Goal: Task Accomplishment & Management: Complete application form

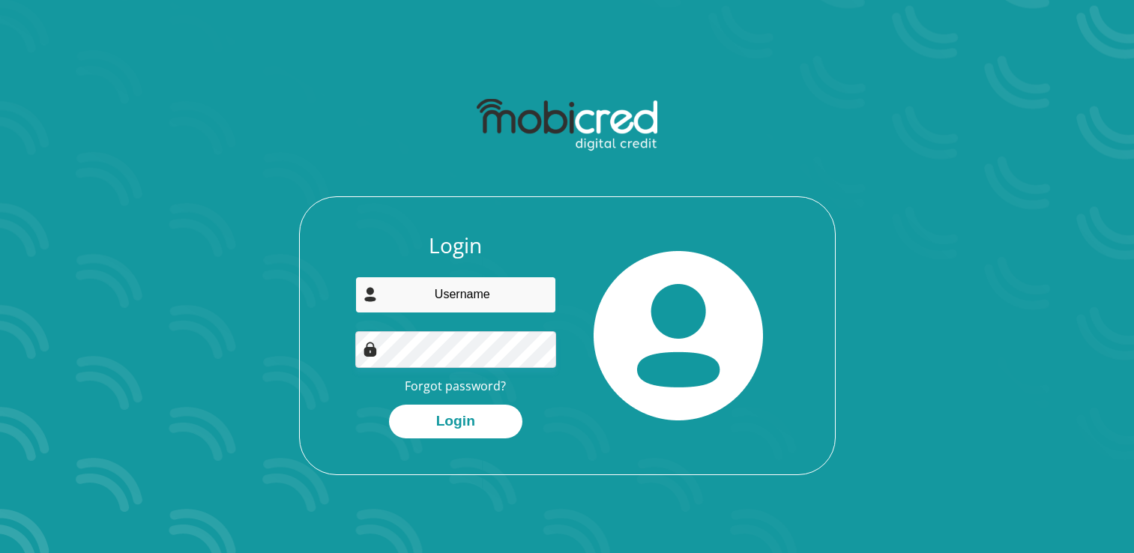
click at [453, 289] on input "email" at bounding box center [455, 295] width 201 height 37
type input "[EMAIL_ADDRESS][DOMAIN_NAME]"
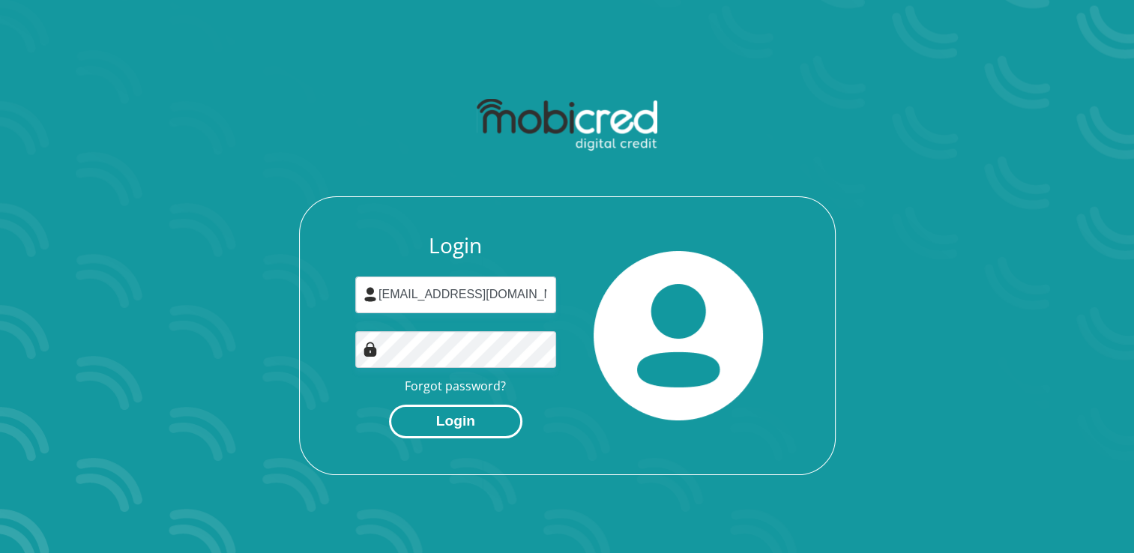
click at [437, 427] on button "Login" at bounding box center [455, 422] width 133 height 34
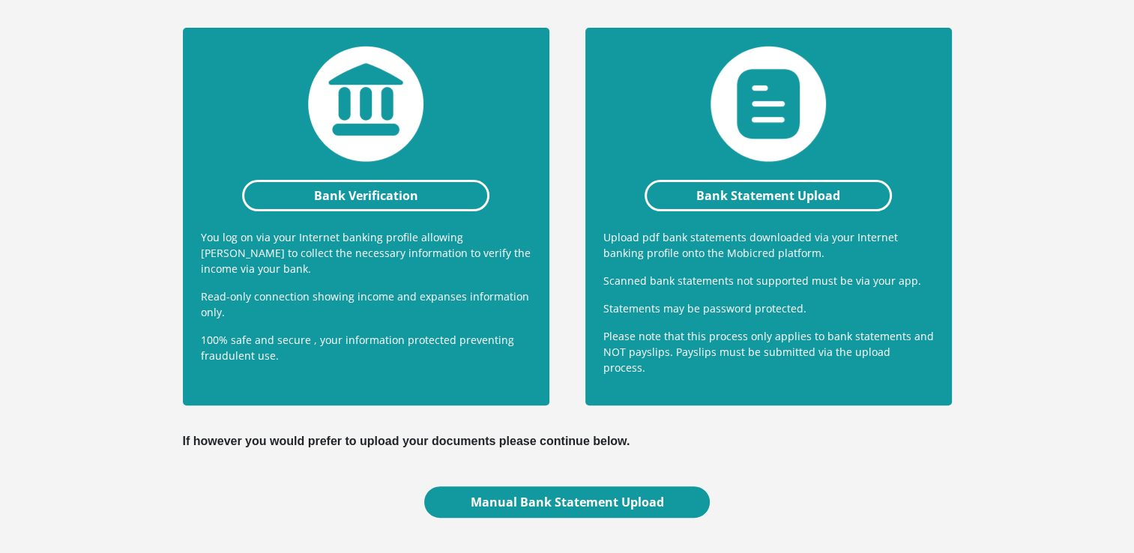
scroll to position [340, 0]
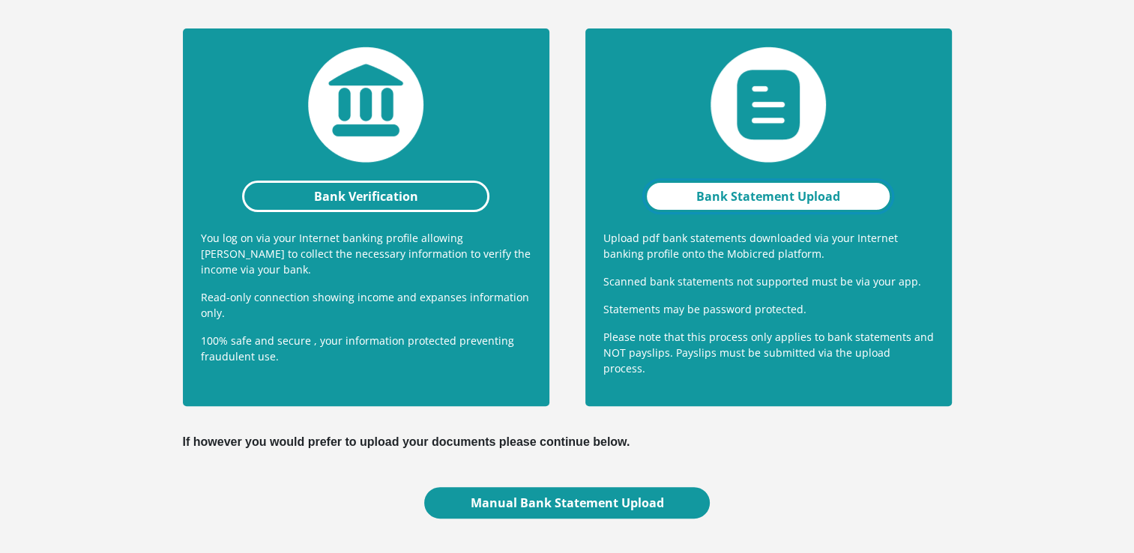
click at [707, 194] on link "Bank Statement Upload" at bounding box center [769, 196] width 248 height 31
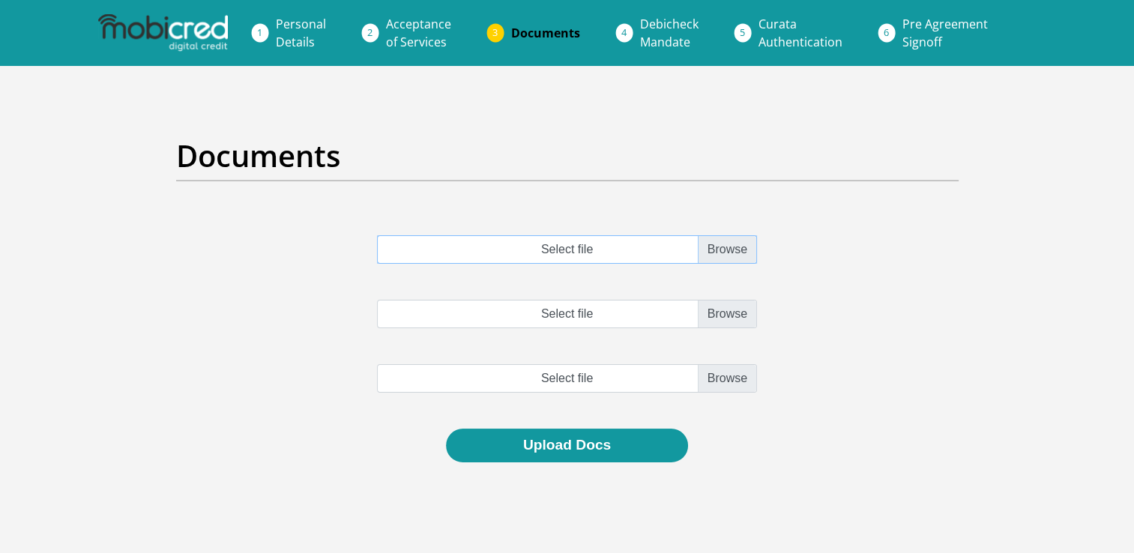
click at [726, 249] on input "Select file" at bounding box center [567, 249] width 380 height 28
type input "C:\fakepath\SBSA_Statement_2025-09-03_3months (1).pdf"
click at [719, 316] on input "Select file" at bounding box center [567, 314] width 380 height 28
type input "C:\fakepath\CertifiedStatements.pdf"
click at [731, 377] on input "file" at bounding box center [567, 378] width 380 height 28
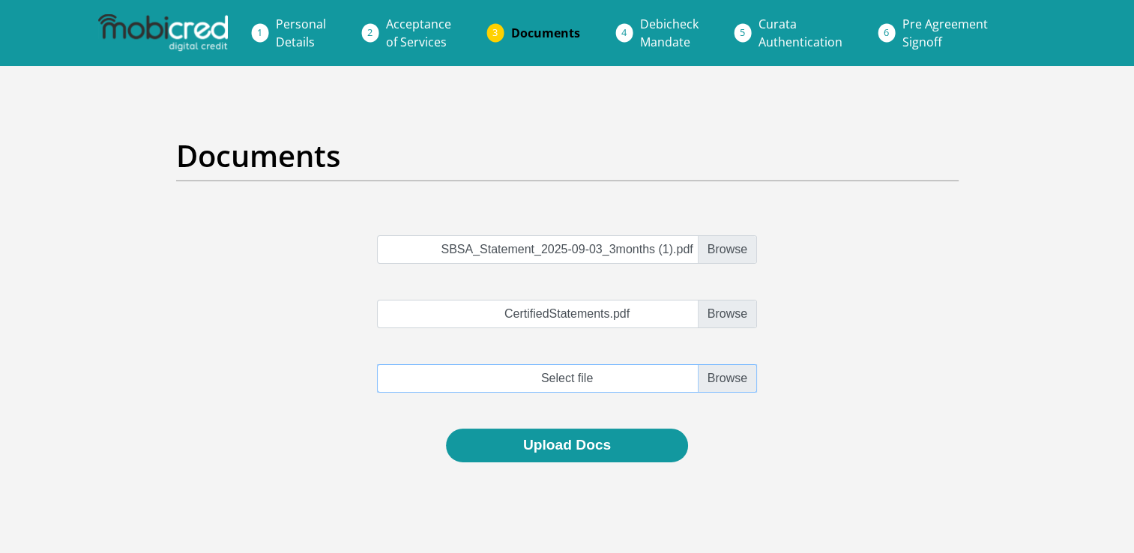
type input "C:\fakepath\August 2025.pdf"
